Goal: Task Accomplishment & Management: Manage account settings

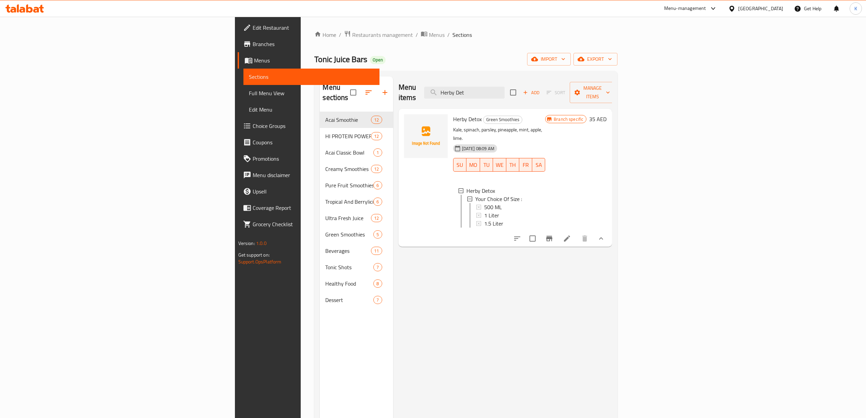
click at [755, 6] on div "[GEOGRAPHIC_DATA]" at bounding box center [760, 9] width 45 height 8
click at [687, 74] on div "[GEOGRAPHIC_DATA]" at bounding box center [709, 70] width 45 height 8
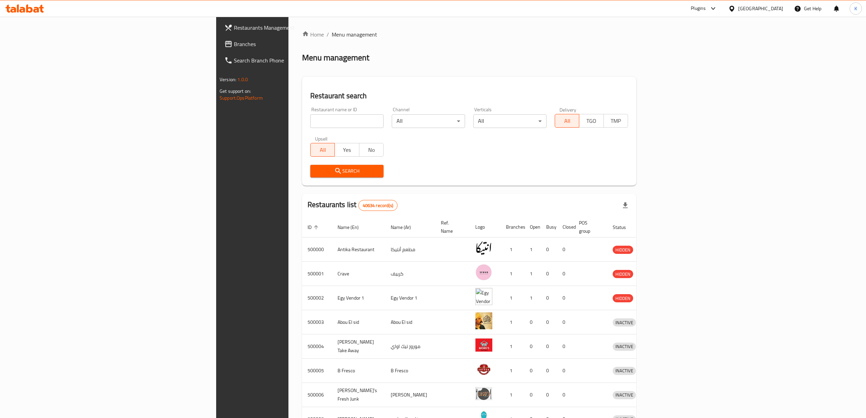
click at [234, 40] on span "Branches" at bounding box center [294, 44] width 121 height 8
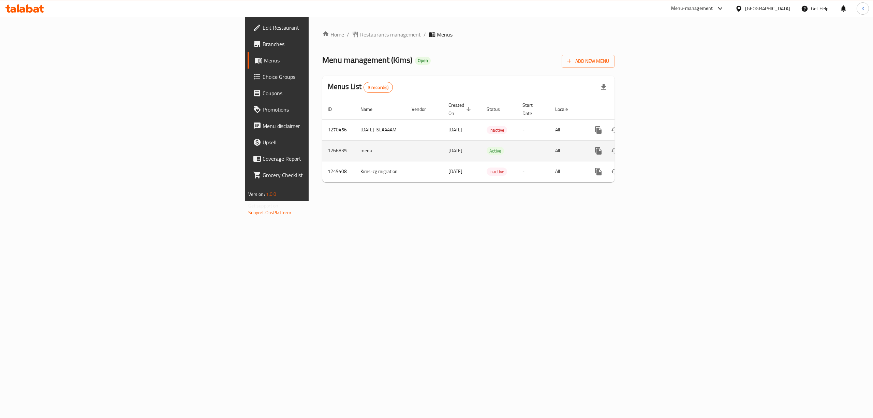
click at [652, 147] on icon "enhanced table" at bounding box center [648, 151] width 8 height 8
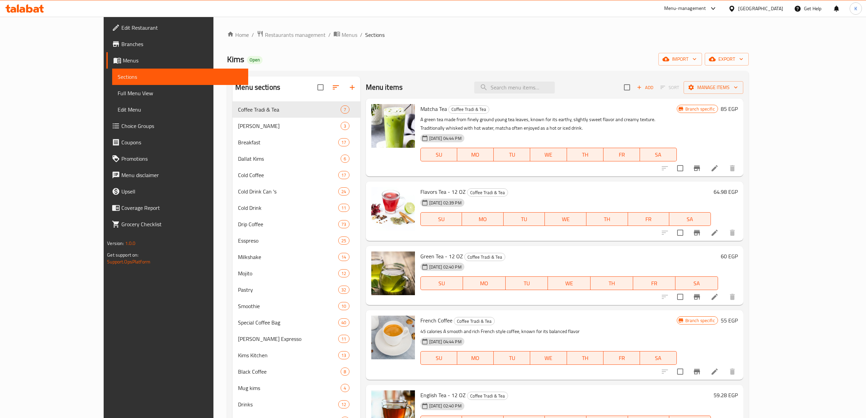
drag, startPoint x: 497, startPoint y: 107, endPoint x: 443, endPoint y: 45, distance: 82.4
click at [441, 45] on div "Home / Restaurants management / Menus / Sections Kims Open import export Menu s…" at bounding box center [488, 264] width 522 height 469
click at [545, 89] on input "search" at bounding box center [514, 88] width 80 height 12
paste input "Ethiopia gu"
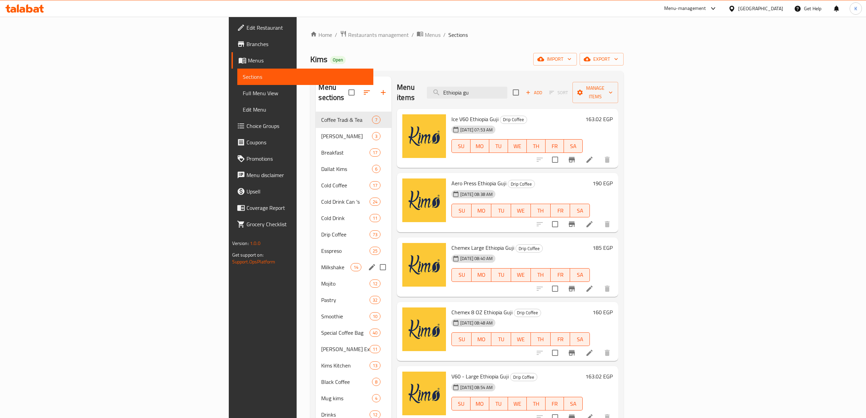
scroll to position [91, 0]
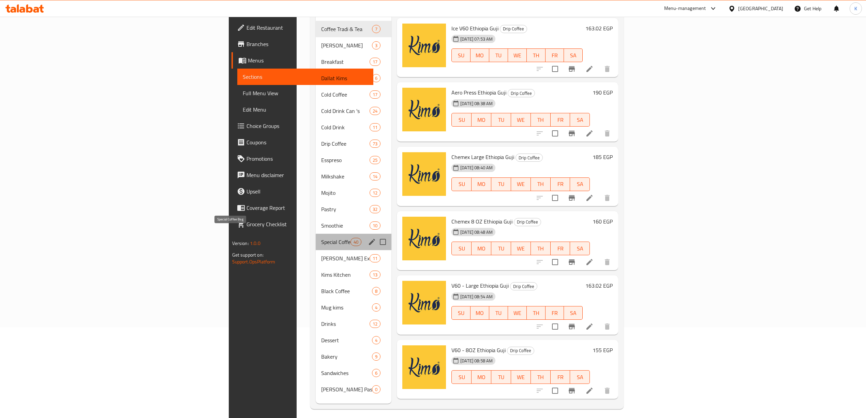
click at [321, 238] on span "Special Coffee Bag" at bounding box center [335, 242] width 29 height 8
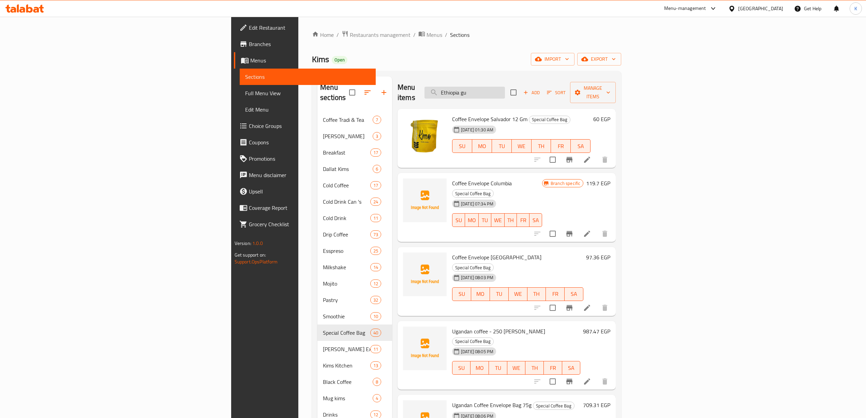
click at [505, 90] on input "Ethiopia gu" at bounding box center [465, 93] width 80 height 12
paste input "Frappe Vanill"
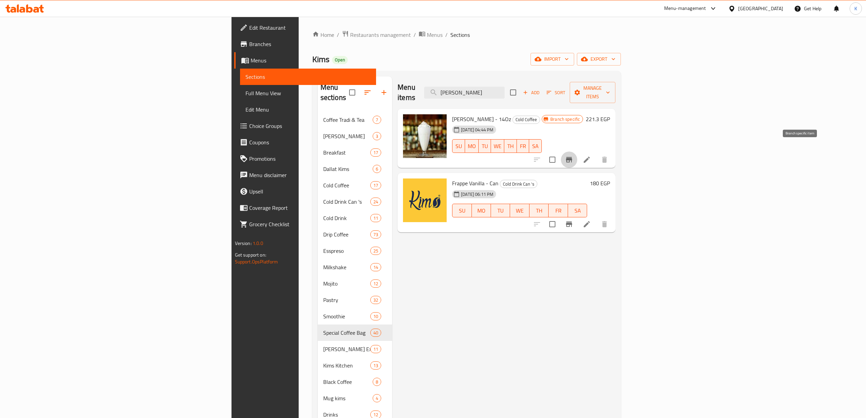
click at [572, 157] on icon "Branch-specific-item" at bounding box center [569, 159] width 6 height 5
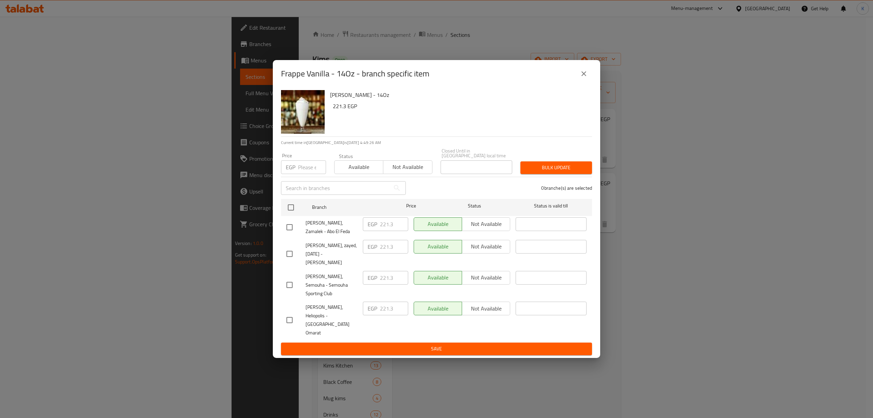
drag, startPoint x: 567, startPoint y: 89, endPoint x: 577, endPoint y: 91, distance: 10.5
click at [575, 82] on div "Frappe Vanilla - 14Oz - branch specific item" at bounding box center [436, 73] width 311 height 16
click at [588, 82] on button "close" at bounding box center [584, 73] width 16 height 16
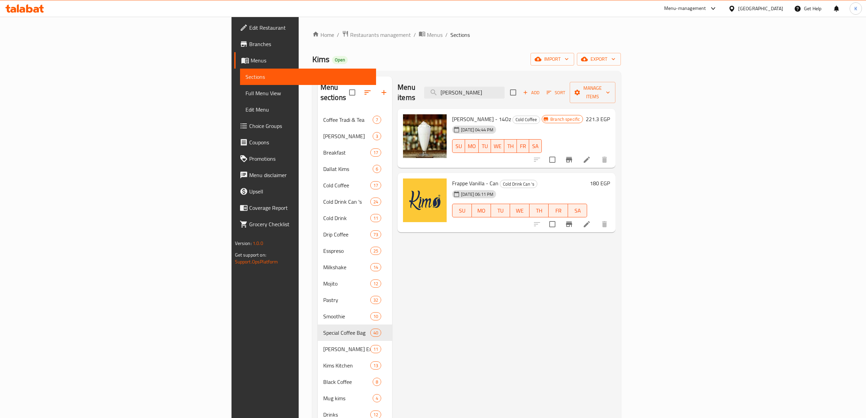
drag, startPoint x: 568, startPoint y: 90, endPoint x: 327, endPoint y: 81, distance: 240.6
click at [398, 84] on div "Menu items Frappe Vanill Add Sort Manage items" at bounding box center [507, 92] width 218 height 32
paste input "Hazelnut"
click at [573, 156] on icon "Branch-specific-item" at bounding box center [569, 160] width 8 height 8
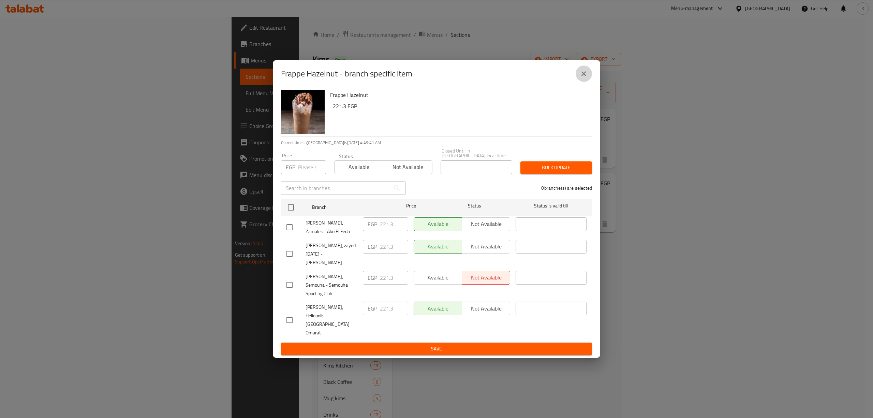
click at [585, 78] on icon "close" at bounding box center [584, 74] width 8 height 8
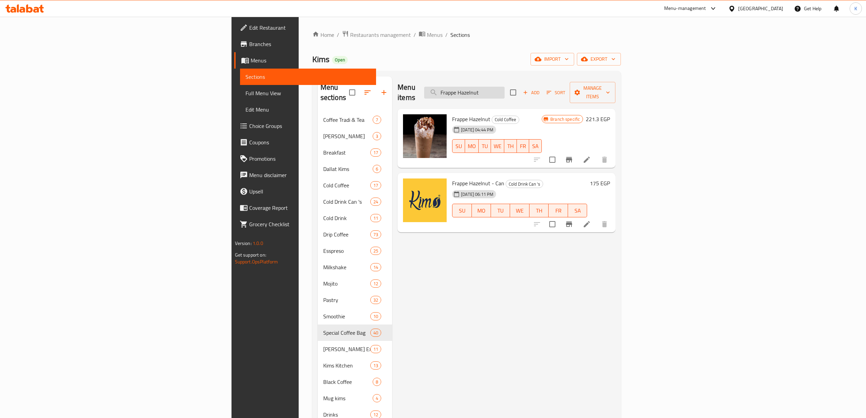
click at [505, 87] on input "Frappe Hazelnut" at bounding box center [464, 93] width 80 height 12
paste input "frappe carmel"
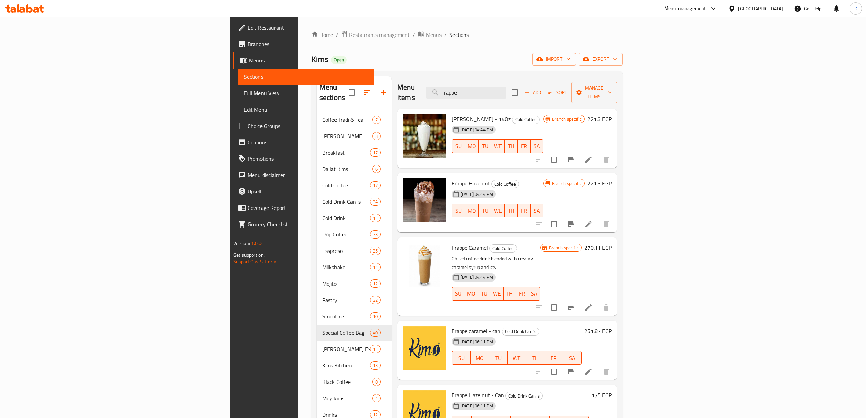
click at [397, 88] on div "Menu items frappe Add Sort Manage items" at bounding box center [507, 92] width 220 height 32
paste input "Watermelon Mojito"
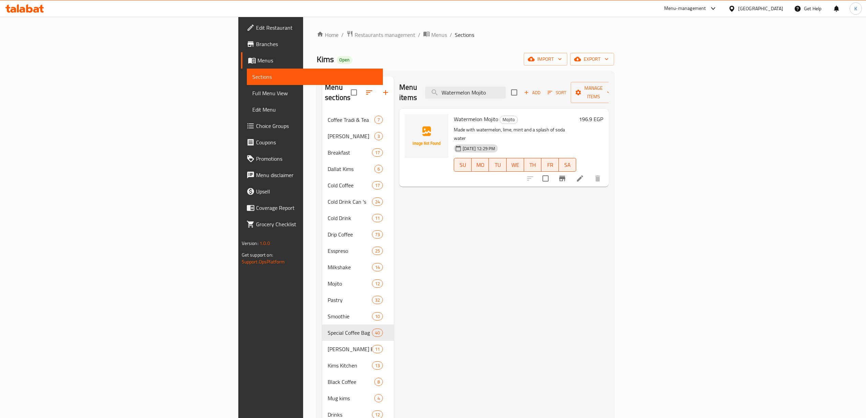
type input "Watermelon Mojito"
